Goal: Check status: Check status

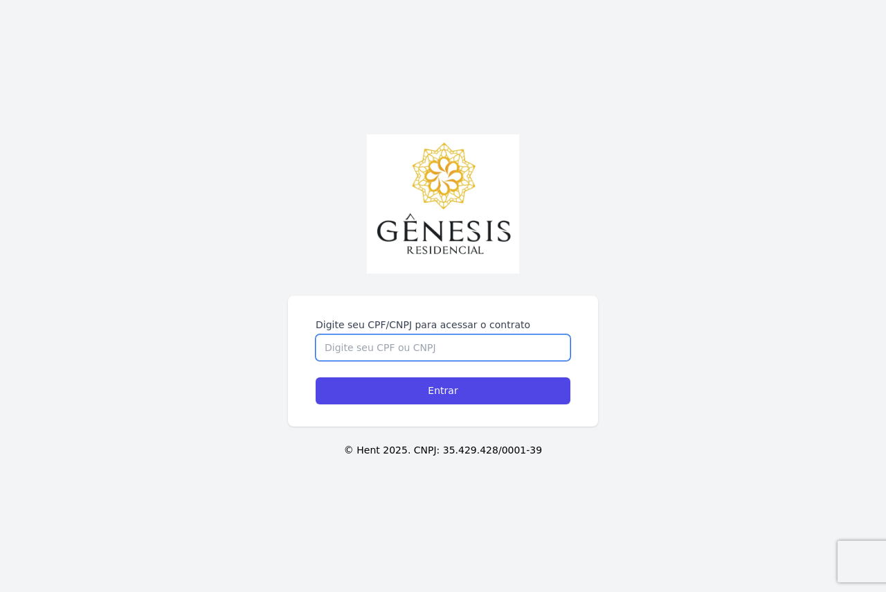
click at [470, 348] on input "Digite seu CPF/CNPJ para acessar o contrato" at bounding box center [443, 348] width 255 height 26
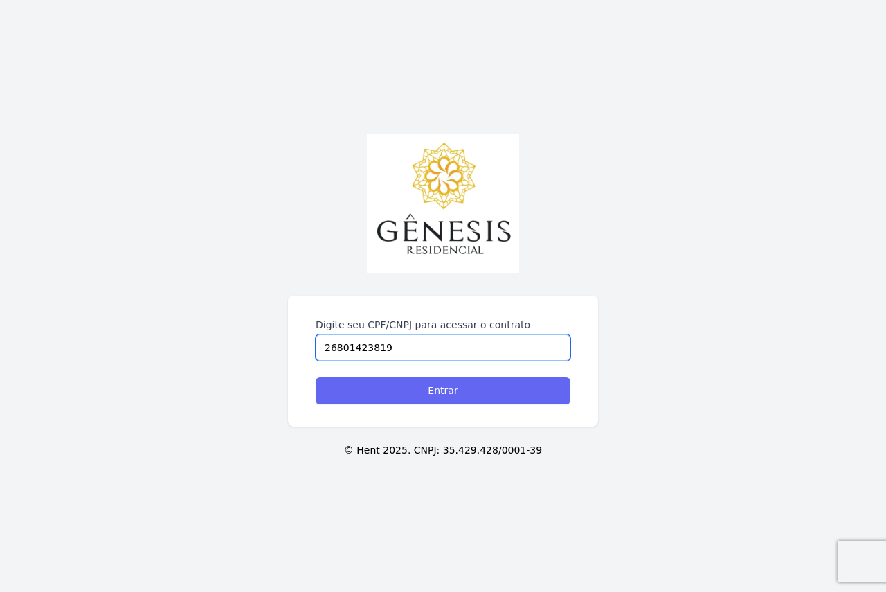
type input "26801423819"
click at [485, 393] on input "Entrar" at bounding box center [443, 390] width 255 height 27
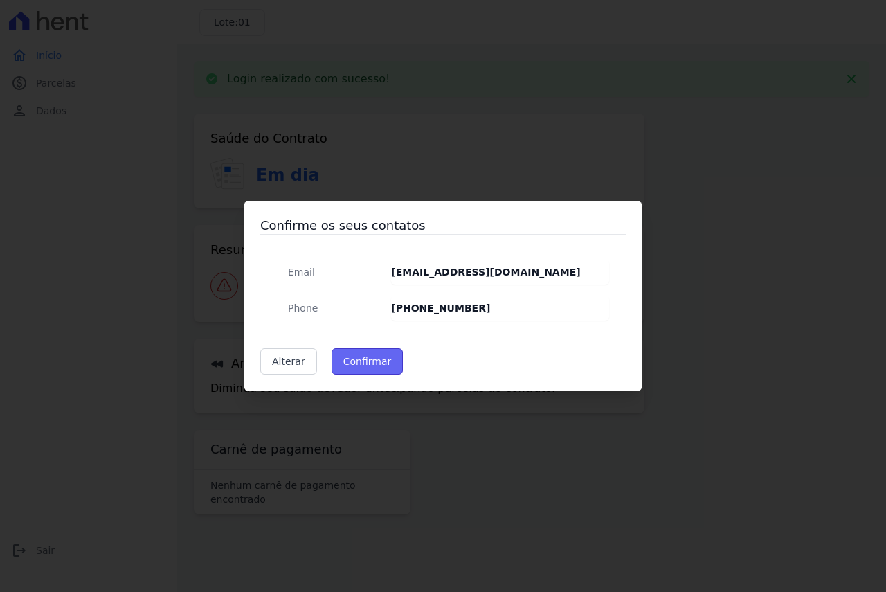
click at [361, 362] on button "Confirmar" at bounding box center [368, 361] width 72 height 26
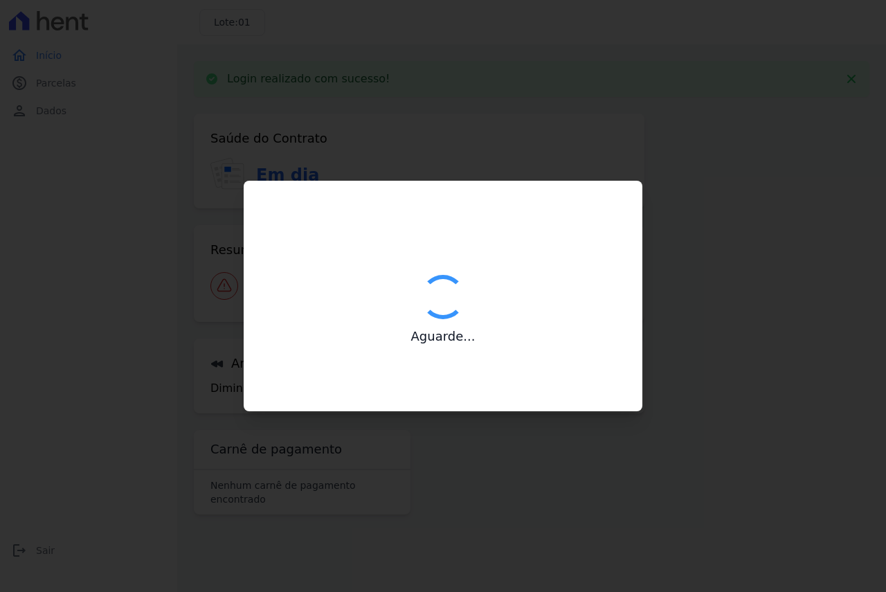
type input "Contatos confirmados com sucesso."
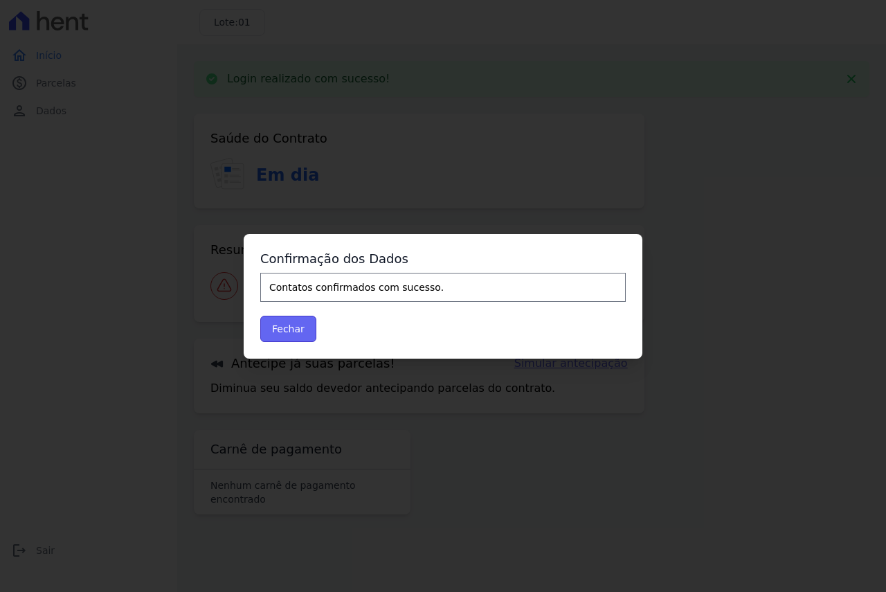
click at [298, 330] on button "Fechar" at bounding box center [288, 329] width 56 height 26
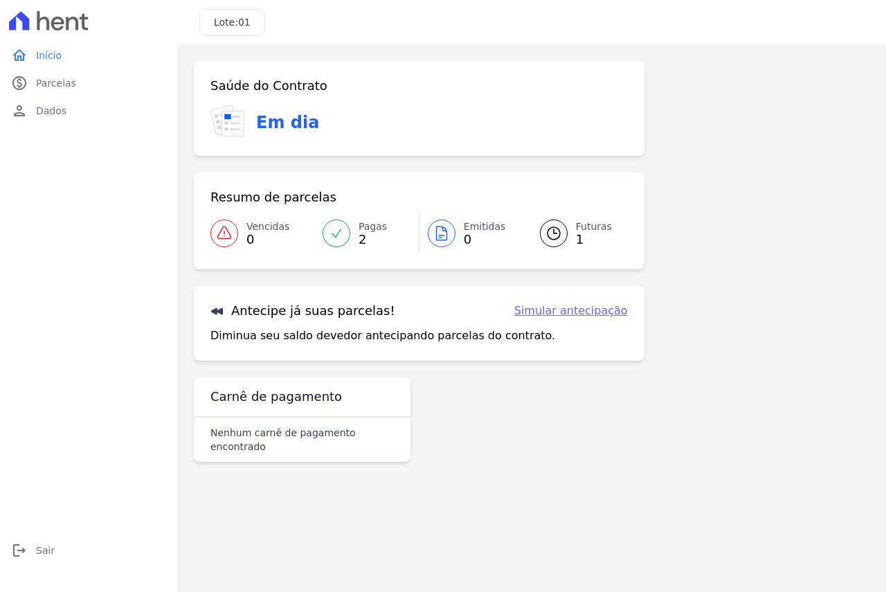
click at [587, 230] on span "Futuras" at bounding box center [594, 227] width 36 height 15
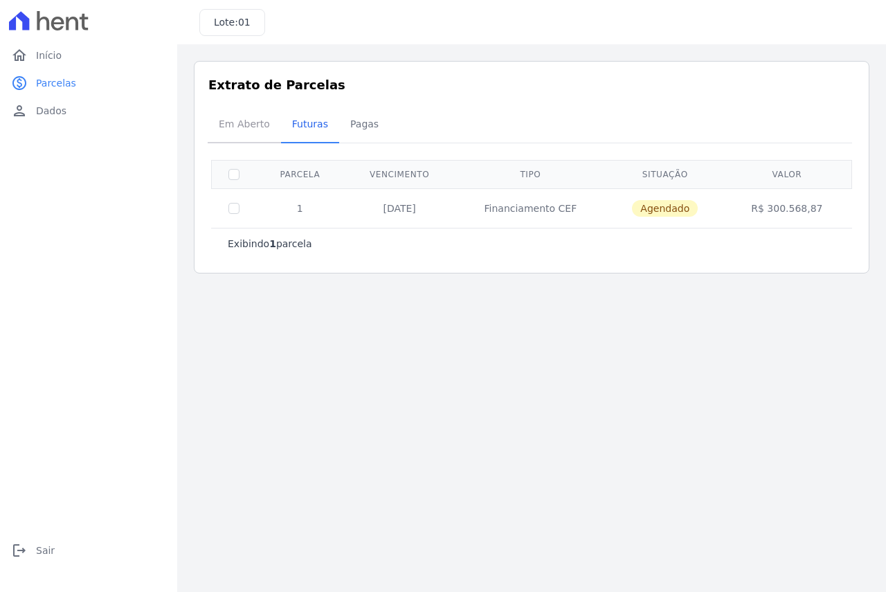
click at [235, 125] on span "Em Aberto" at bounding box center [245, 124] width 68 height 28
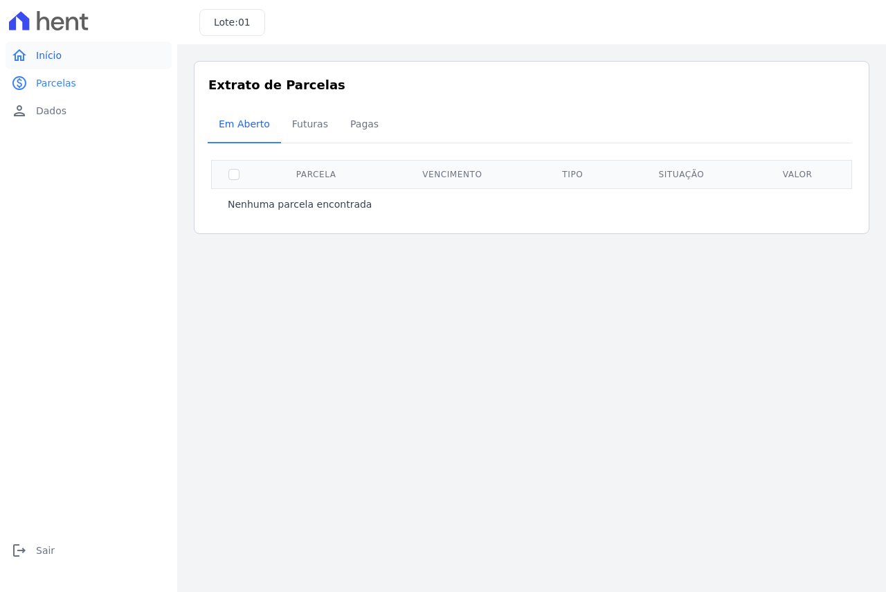
click at [42, 56] on span "Início" at bounding box center [49, 55] width 26 height 14
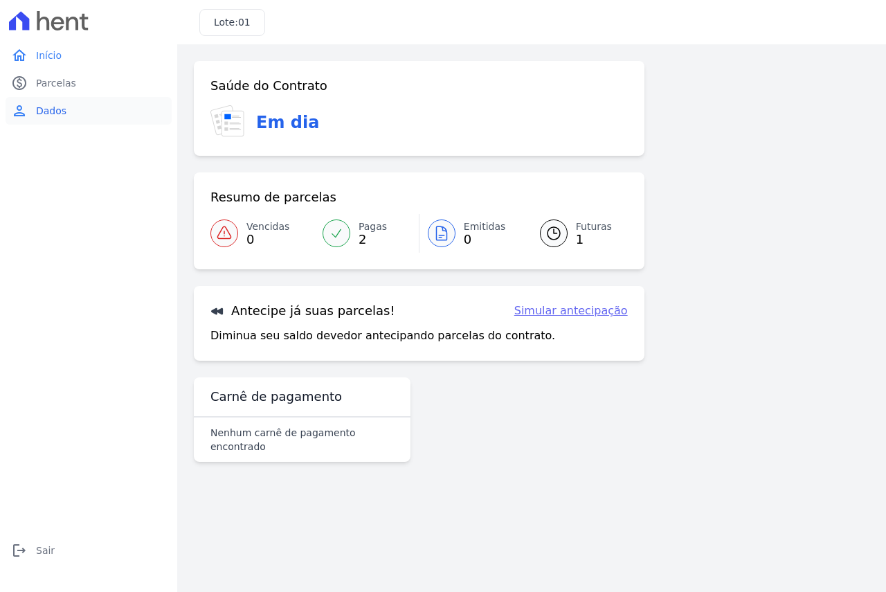
click at [47, 108] on span "Dados" at bounding box center [51, 111] width 30 height 14
